Goal: Task Accomplishment & Management: Use online tool/utility

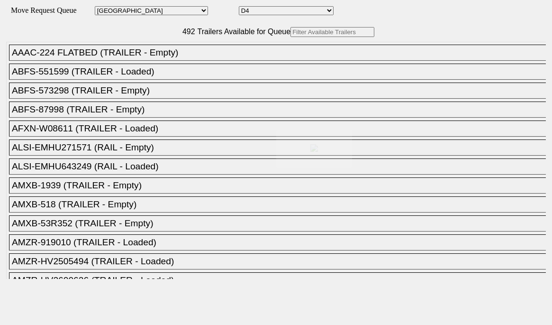
select select "161"
select select "4919"
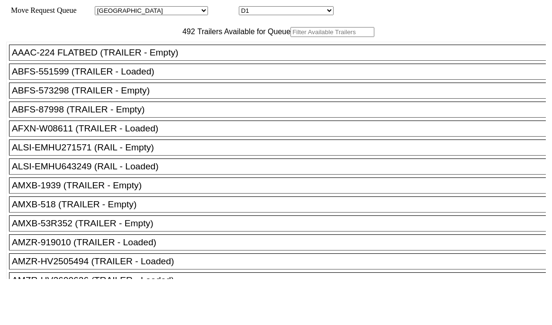
click at [291, 37] on input "text" at bounding box center [333, 32] width 84 height 10
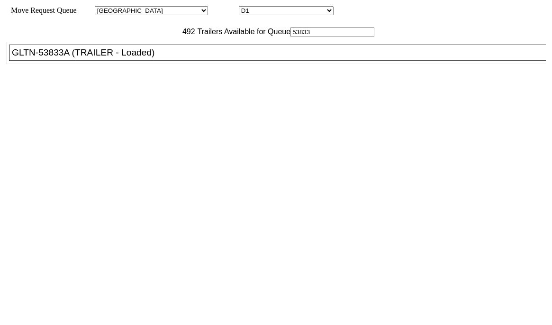
type input "53833"
click at [146, 58] on div "GLTN-53833A (TRAILER - Loaded)" at bounding box center [282, 52] width 540 height 10
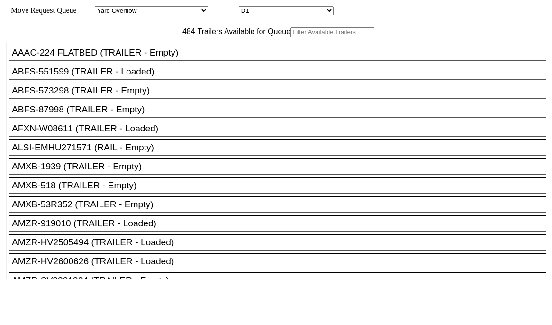
click at [291, 37] on input "text" at bounding box center [333, 32] width 84 height 10
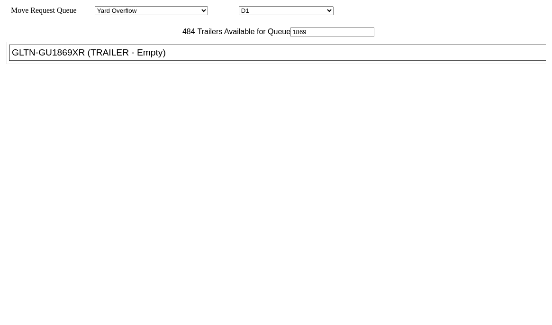
type input "1869"
click at [176, 58] on div "GLTN-GU1869XR (TRAILER - Empty)" at bounding box center [282, 52] width 540 height 10
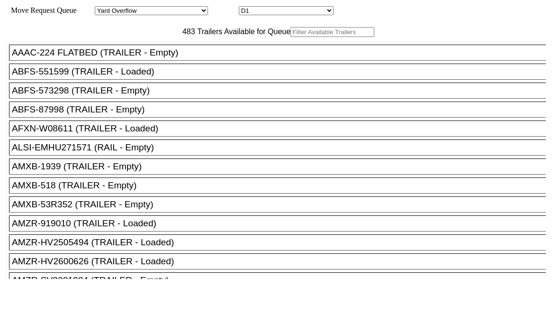
click at [291, 37] on input "text" at bounding box center [333, 32] width 84 height 10
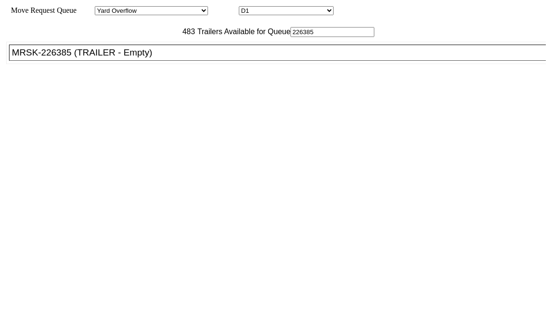
type input "226385"
click at [143, 58] on div "MRSK-226385 (TRAILER - Empty)" at bounding box center [282, 52] width 540 height 10
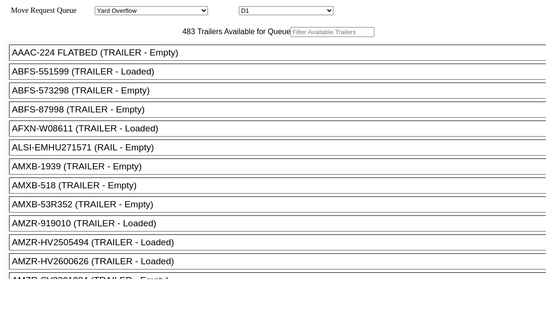
click at [291, 37] on input "text" at bounding box center [333, 32] width 84 height 10
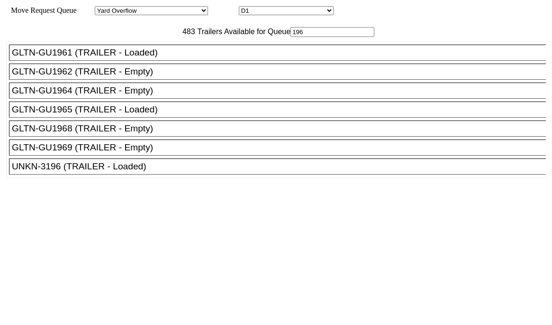
click at [291, 37] on input "196" at bounding box center [333, 32] width 84 height 10
type input "196"
drag, startPoint x: 113, startPoint y: 158, endPoint x: 118, endPoint y: 156, distance: 4.9
click at [114, 134] on div "GLTN-GU1968 (TRAILER - Empty)" at bounding box center [282, 128] width 540 height 10
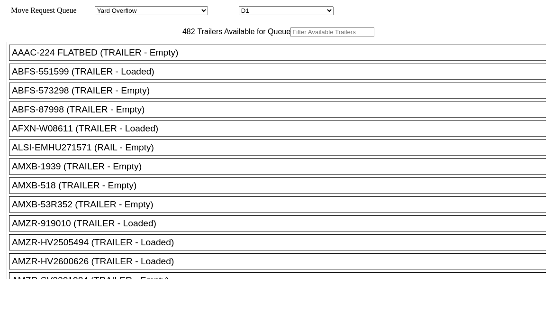
click at [291, 37] on input "text" at bounding box center [333, 32] width 84 height 10
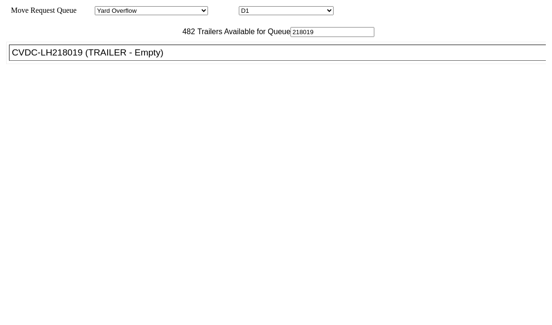
type input "218019"
click at [150, 58] on div "CVDC-LH218019 (TRAILER - Empty)" at bounding box center [282, 52] width 540 height 10
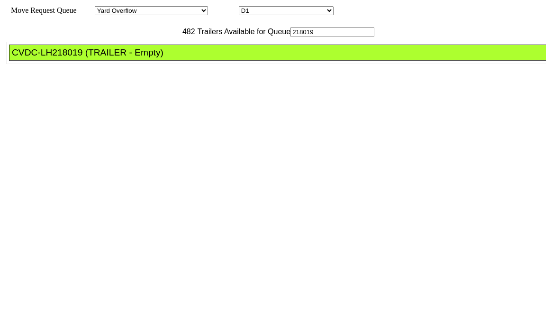
drag, startPoint x: 250, startPoint y: 126, endPoint x: 297, endPoint y: 152, distance: 53.9
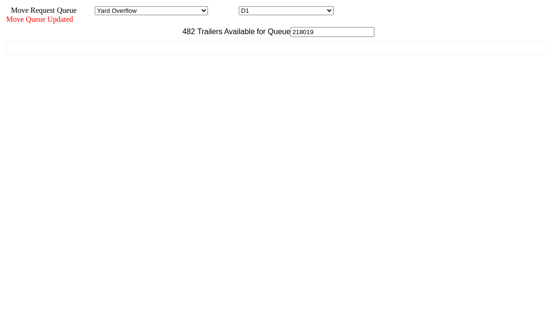
click at [459, 314] on div "Move Request Queue Area Yard Overflow Staging - [GEOGRAPHIC_DATA] Appt [GEOGRAP…" at bounding box center [276, 160] width 540 height 308
drag, startPoint x: 459, startPoint y: 317, endPoint x: 453, endPoint y: 303, distance: 15.5
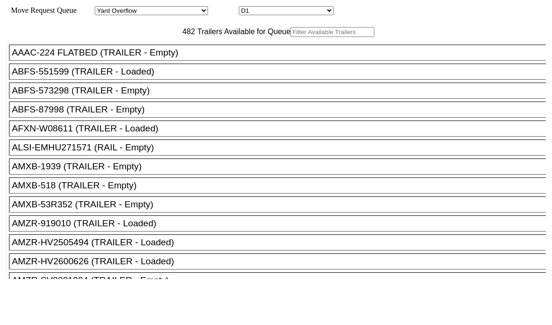
click at [291, 37] on input "text" at bounding box center [333, 32] width 84 height 10
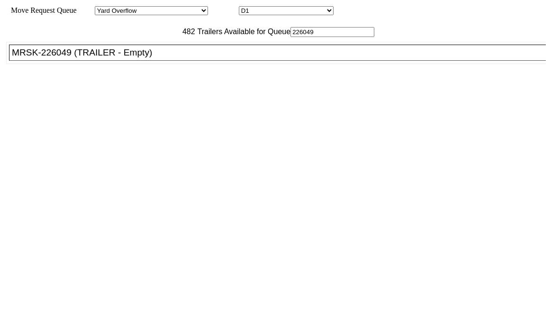
type input "226049"
drag, startPoint x: 168, startPoint y: 80, endPoint x: 188, endPoint y: 89, distance: 22.1
click at [169, 58] on div "MRSK-226049 (TRAILER - Empty)" at bounding box center [282, 52] width 540 height 10
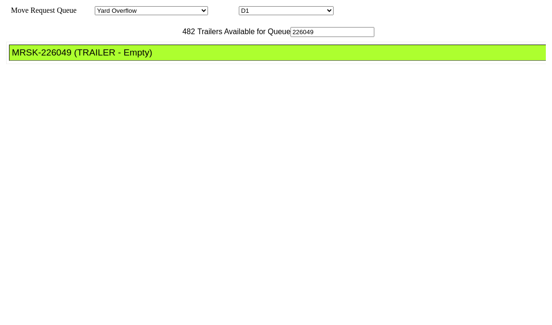
drag, startPoint x: 253, startPoint y: 127, endPoint x: 295, endPoint y: 144, distance: 45.3
